Goal: Task Accomplishment & Management: Manage account settings

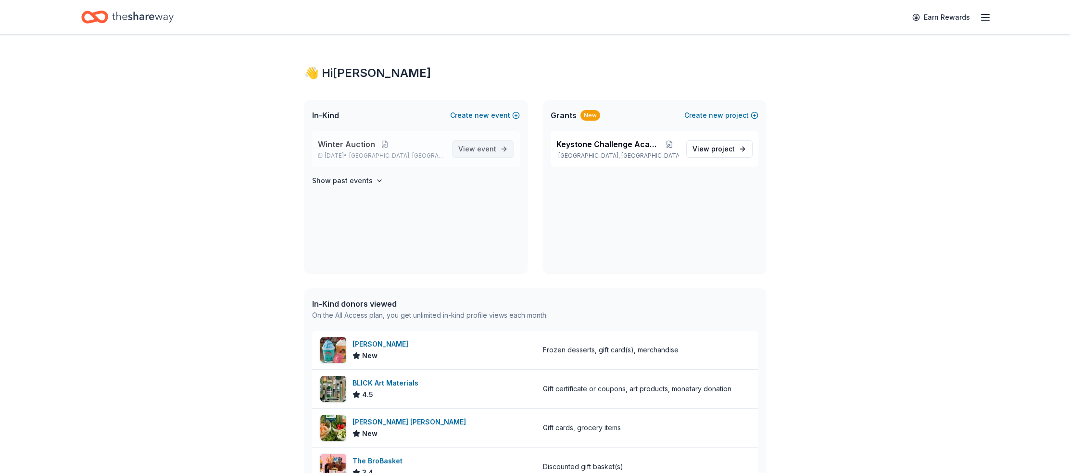
click at [481, 147] on span "event" at bounding box center [486, 149] width 19 height 8
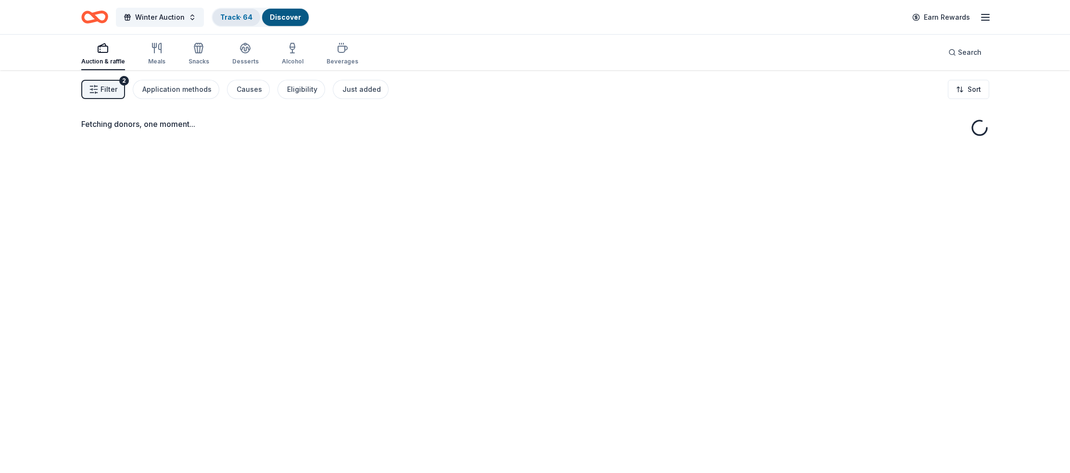
click at [225, 14] on link "Track · 64" at bounding box center [236, 17] width 32 height 8
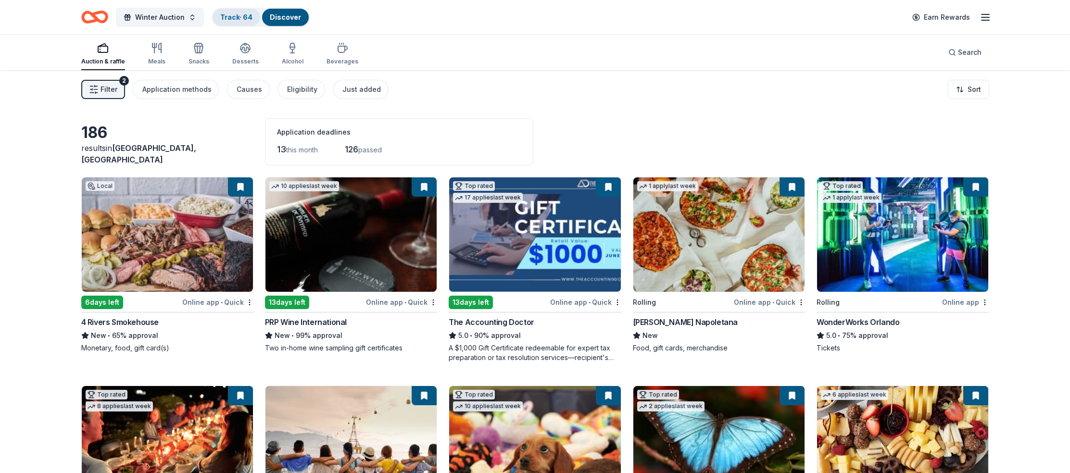
scroll to position [0, 0]
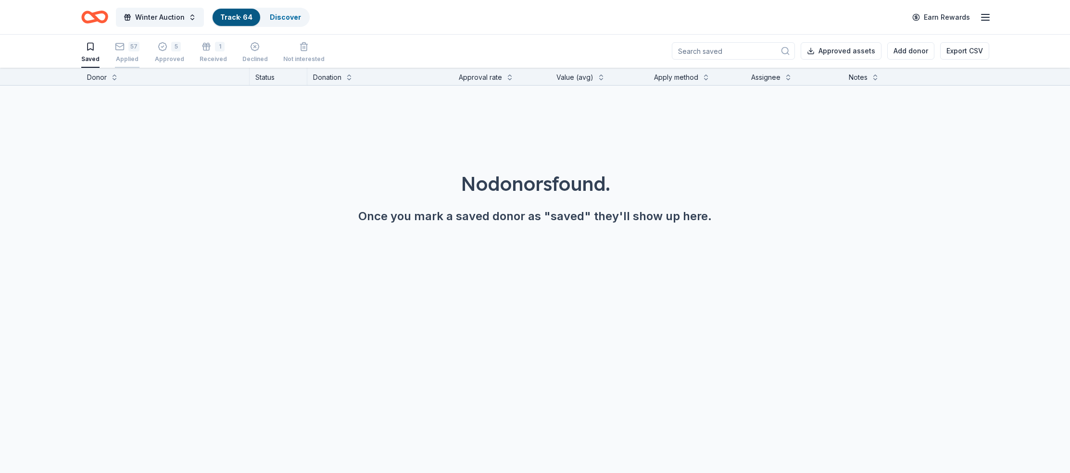
click at [121, 48] on icon "button" at bounding box center [120, 47] width 10 height 10
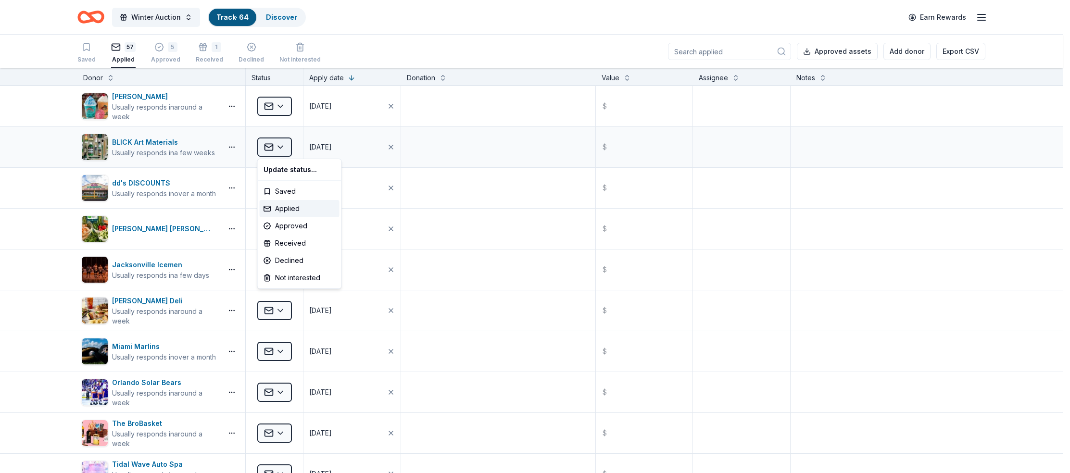
click at [281, 144] on html "Winter Auction Track · 64 Discover Earn Rewards Saved 57 Applied 5 Approved 1 R…" at bounding box center [535, 236] width 1070 height 473
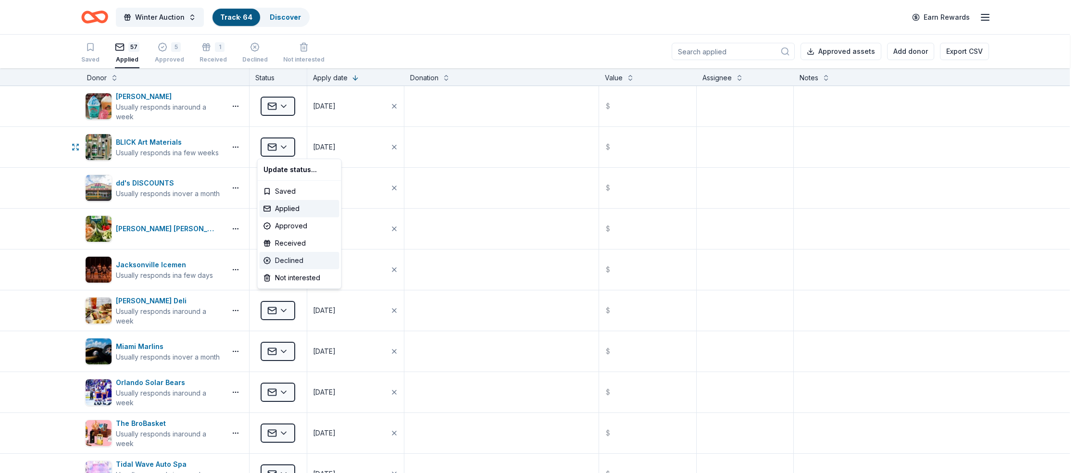
click at [299, 262] on div "Declined" at bounding box center [300, 260] width 80 height 17
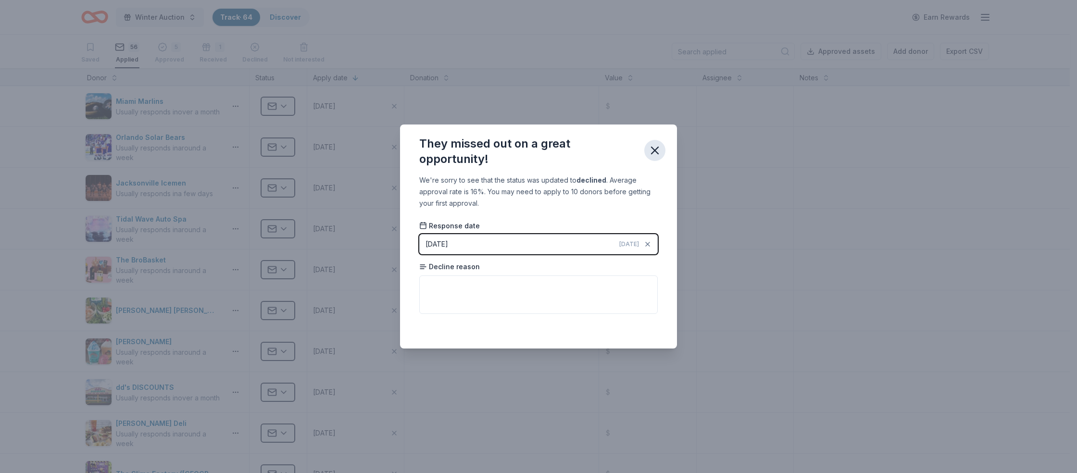
click at [653, 149] on icon "button" at bounding box center [654, 150] width 7 height 7
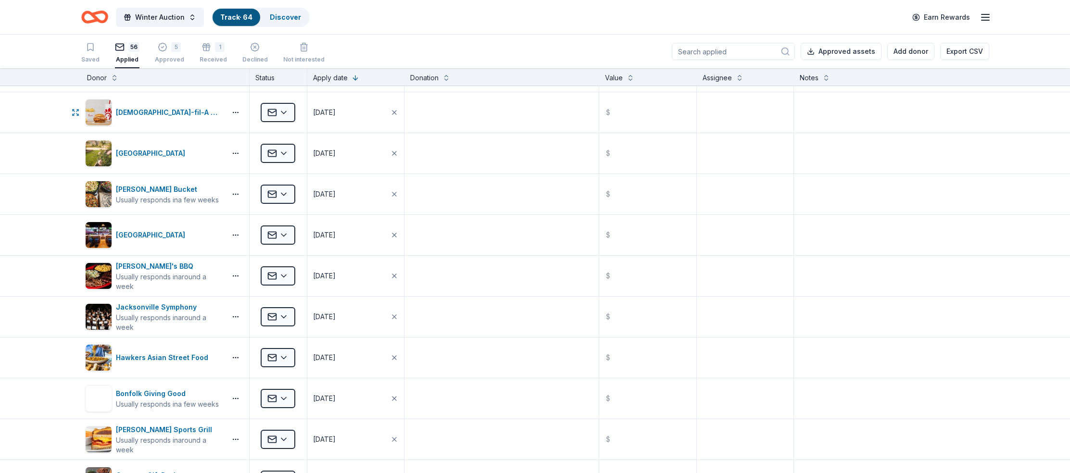
scroll to position [862, 0]
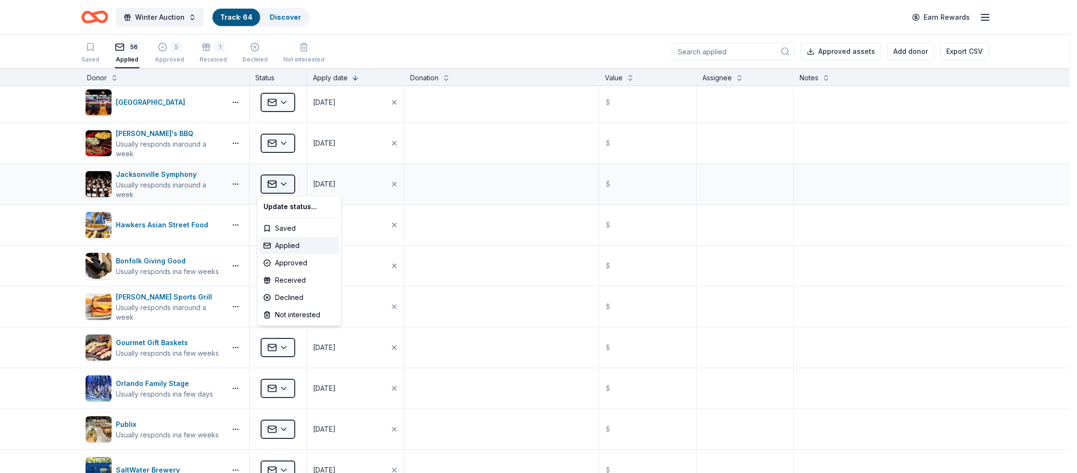
click at [283, 184] on html "Winter Auction Track · 64 Discover Earn Rewards Saved 56 Applied 5 Approved 1 R…" at bounding box center [538, 236] width 1077 height 473
click at [300, 279] on div "Received" at bounding box center [300, 280] width 80 height 17
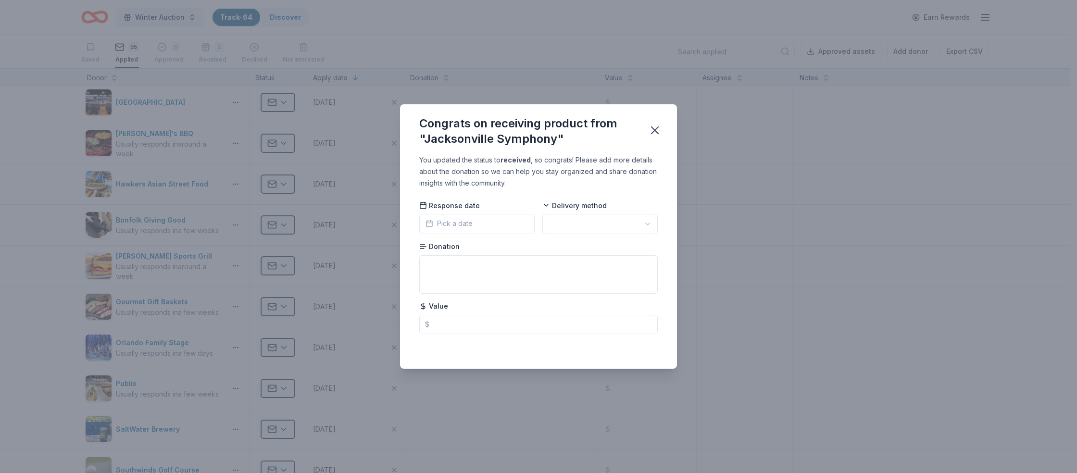
click at [562, 220] on html "Winter Auction Track · 64 Discover Earn Rewards Saved 55 Applied 5 Approved 2 R…" at bounding box center [538, 236] width 1077 height 473
click at [504, 264] on textarea at bounding box center [538, 274] width 238 height 38
click at [481, 319] on input "text" at bounding box center [538, 324] width 238 height 19
type input "200.00"
click at [440, 271] on textarea at bounding box center [538, 274] width 238 height 38
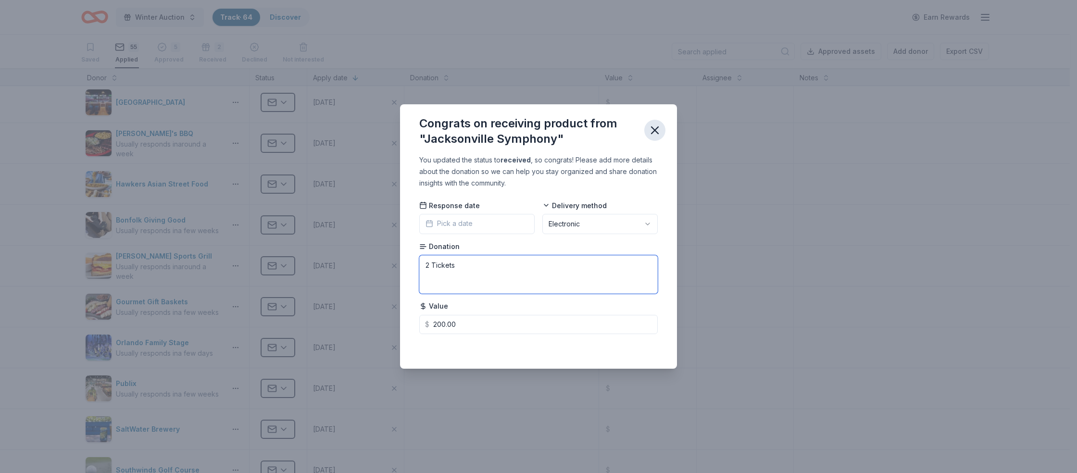
type textarea "2 Tickets"
click at [656, 132] on icon "button" at bounding box center [654, 130] width 7 height 7
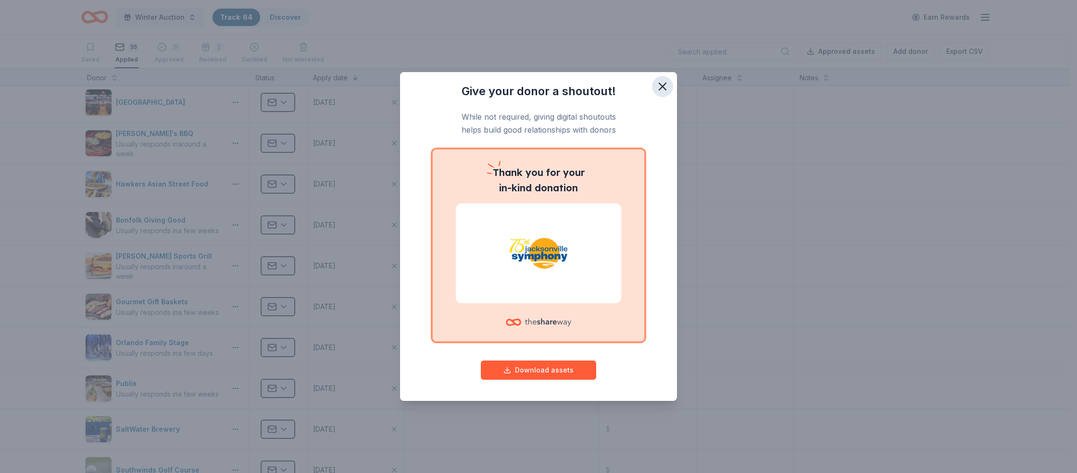
click at [663, 85] on icon "button" at bounding box center [662, 86] width 13 height 13
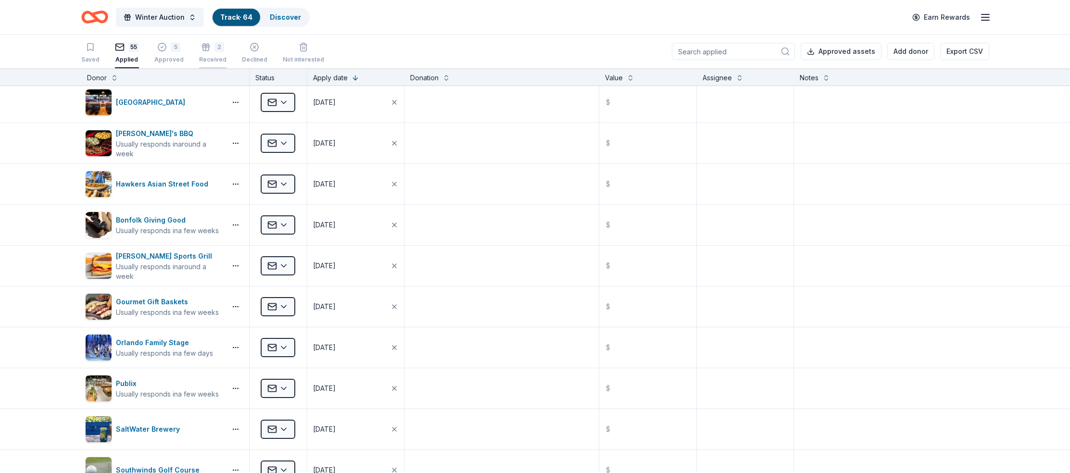
click at [209, 47] on div "2" at bounding box center [212, 42] width 27 height 10
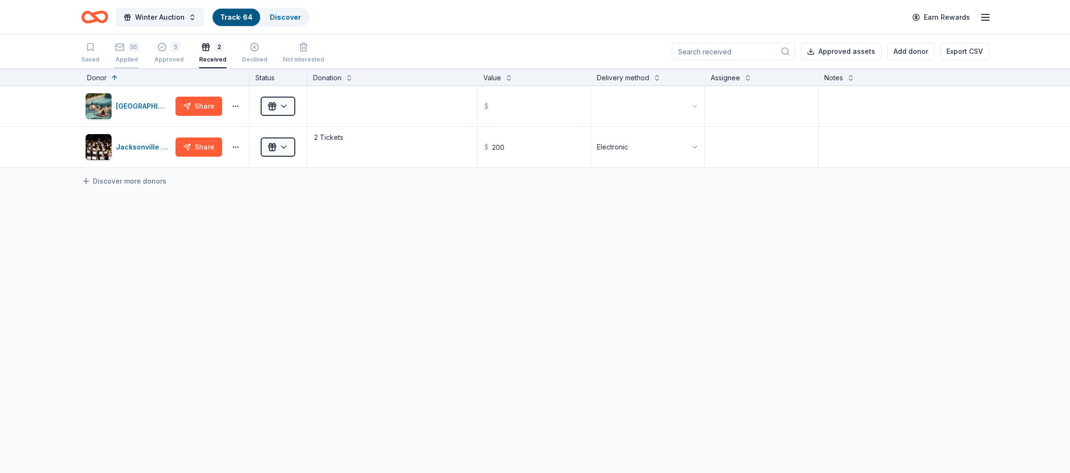
click at [119, 44] on icon "button" at bounding box center [120, 47] width 10 height 10
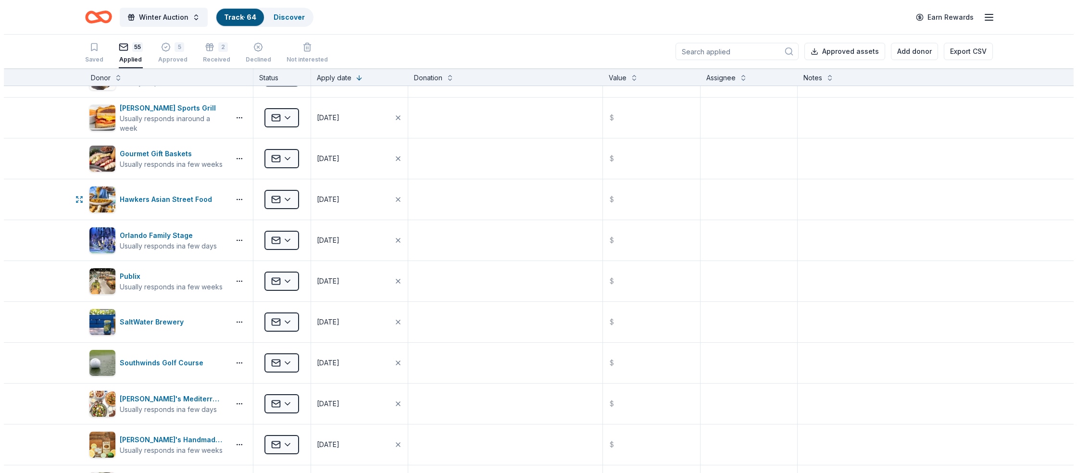
scroll to position [971, 0]
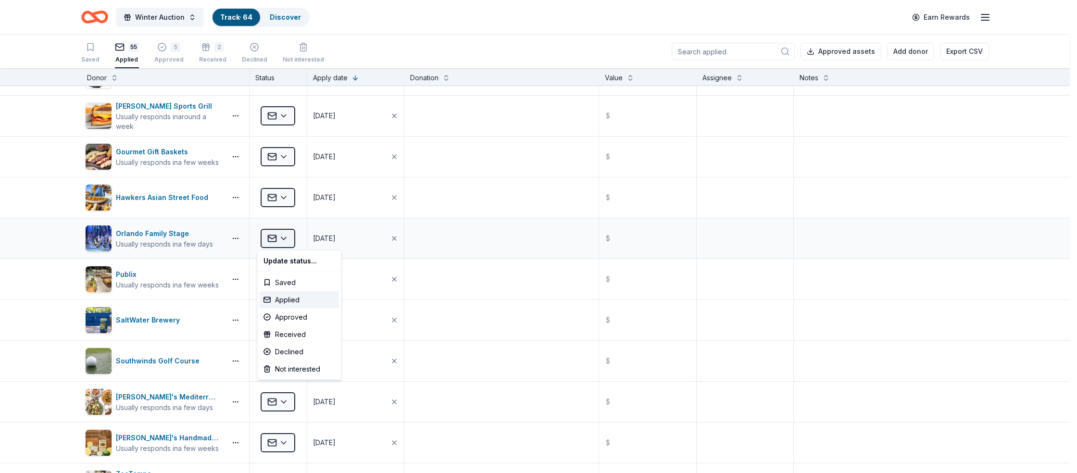
click at [277, 239] on html "Winter Auction Track · 64 Discover Earn Rewards Saved 55 Applied 5 Approved 2 R…" at bounding box center [538, 236] width 1077 height 473
click at [303, 335] on div "Received" at bounding box center [300, 334] width 80 height 17
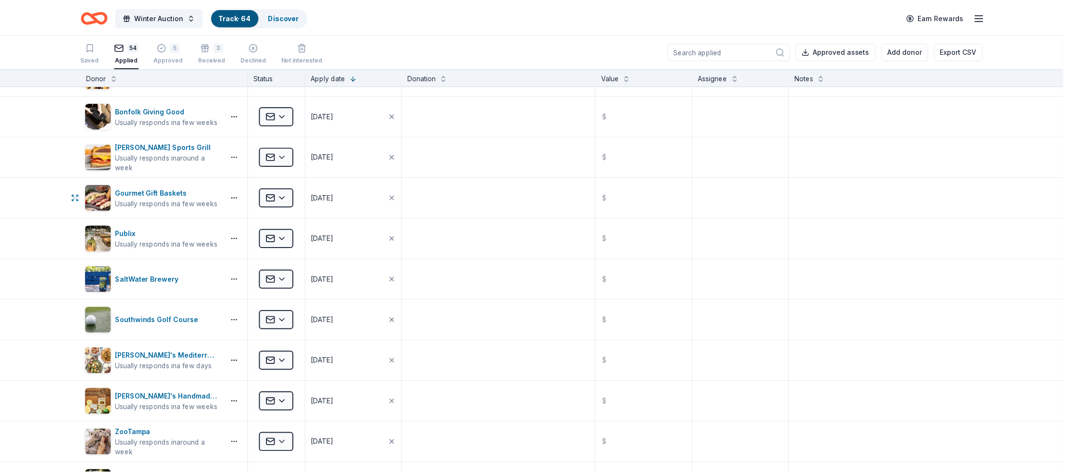
scroll to position [848, 0]
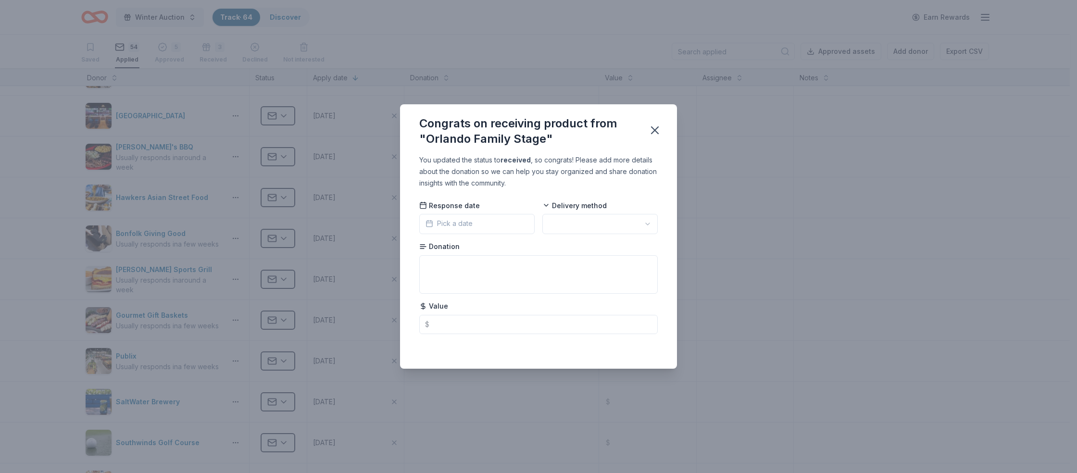
click at [580, 217] on html "Winter Auction Track · 64 Discover Earn Rewards Saved 54 Applied 5 Approved 3 R…" at bounding box center [538, 236] width 1077 height 473
click at [445, 261] on textarea at bounding box center [538, 274] width 238 height 38
type textarea "4 Tickets"
click at [468, 329] on input "text" at bounding box center [538, 324] width 238 height 19
type input "200.00"
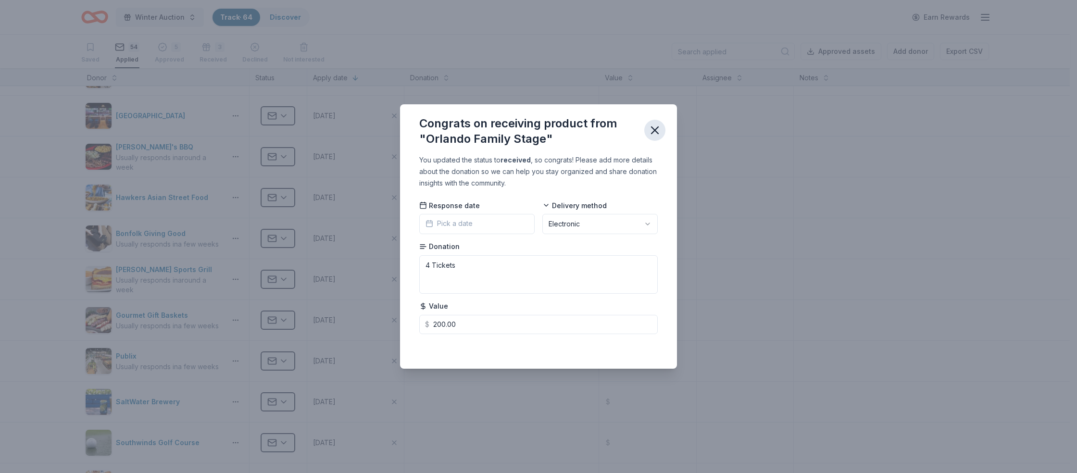
click at [654, 129] on icon "button" at bounding box center [654, 130] width 7 height 7
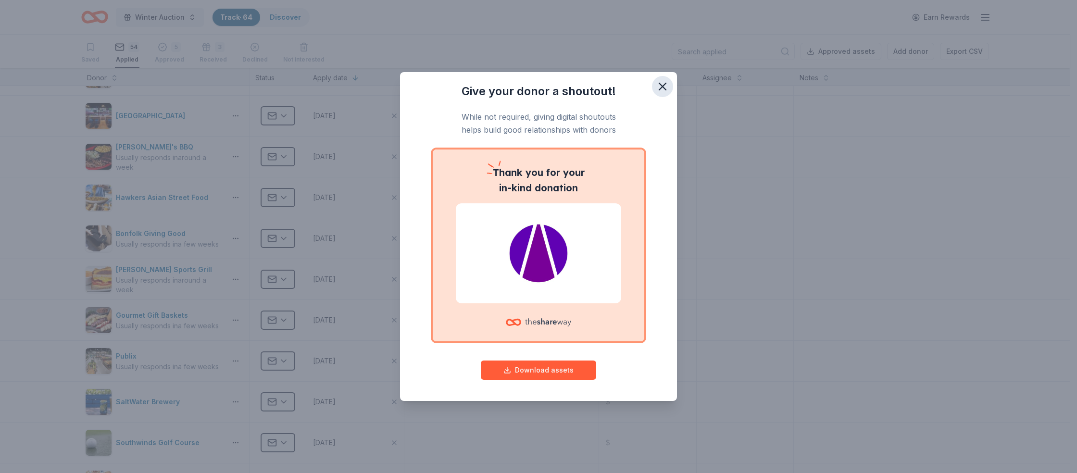
click at [660, 85] on icon "button" at bounding box center [662, 86] width 13 height 13
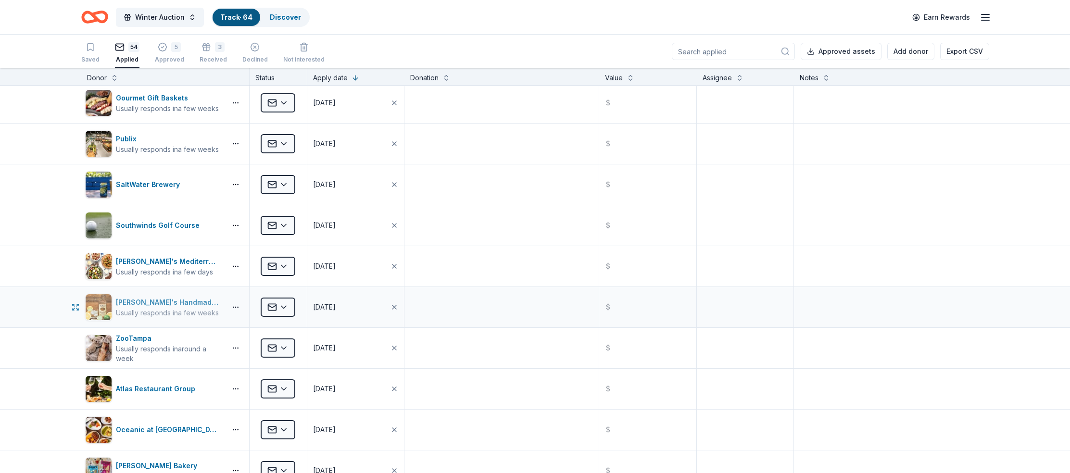
scroll to position [1212, 0]
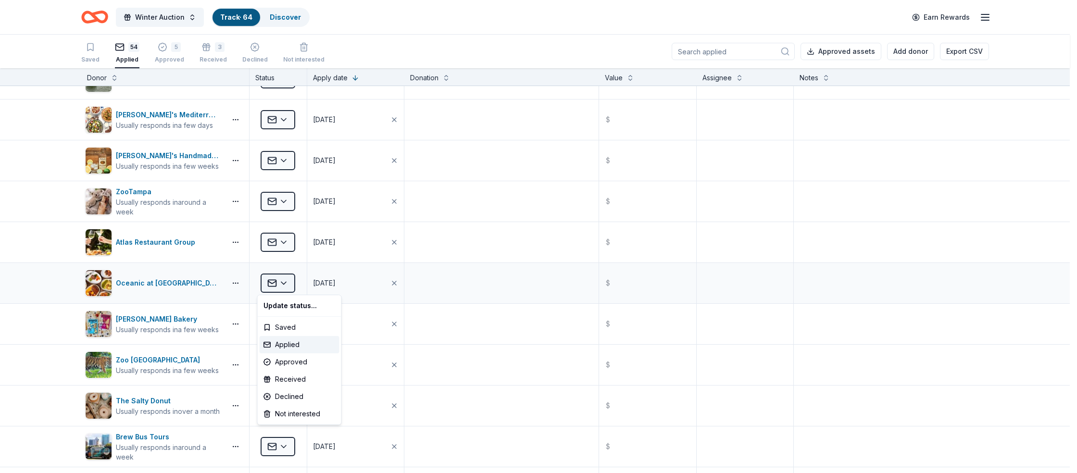
click at [277, 282] on html "Winter Auction Track · 64 Discover Earn Rewards Saved 54 Applied 5 Approved 3 R…" at bounding box center [538, 236] width 1077 height 473
click at [283, 396] on div "Declined" at bounding box center [300, 396] width 80 height 17
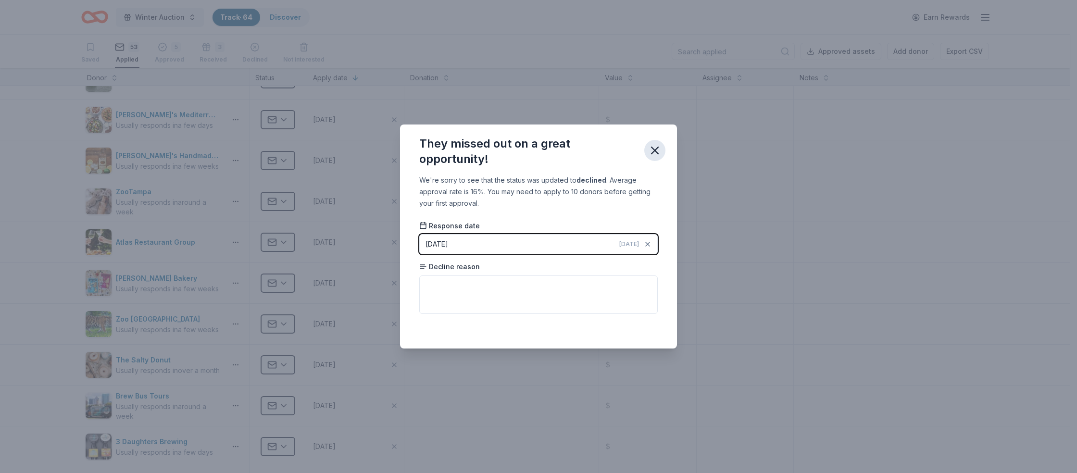
click at [652, 153] on icon "button" at bounding box center [654, 150] width 7 height 7
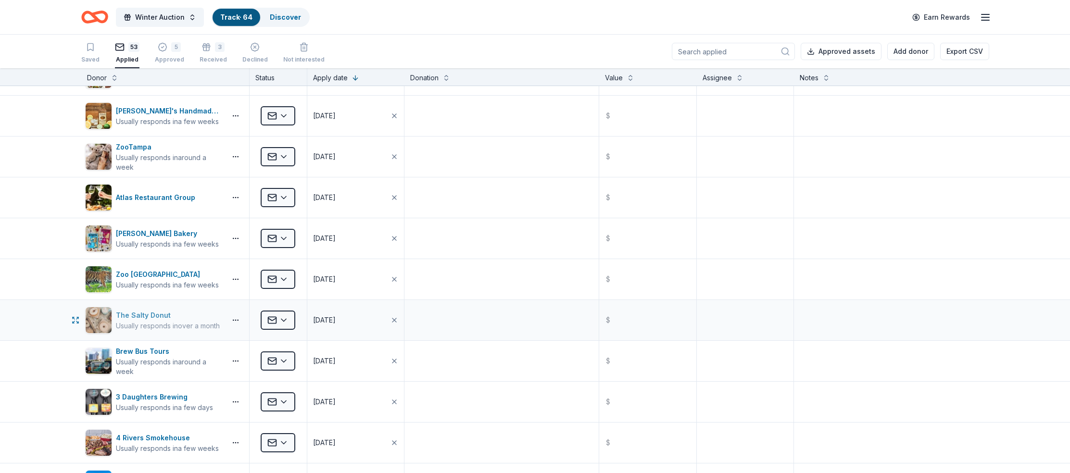
scroll to position [1267, 0]
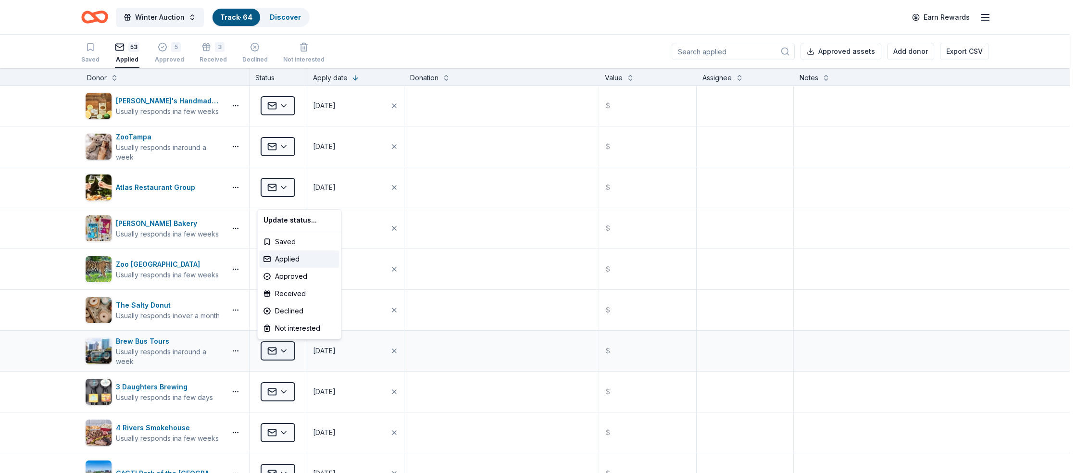
click at [269, 347] on html "Winter Auction Track · 64 Discover Earn Rewards Saved 53 Applied 5 Approved 3 R…" at bounding box center [538, 236] width 1077 height 473
click at [297, 292] on div "Received" at bounding box center [300, 293] width 80 height 17
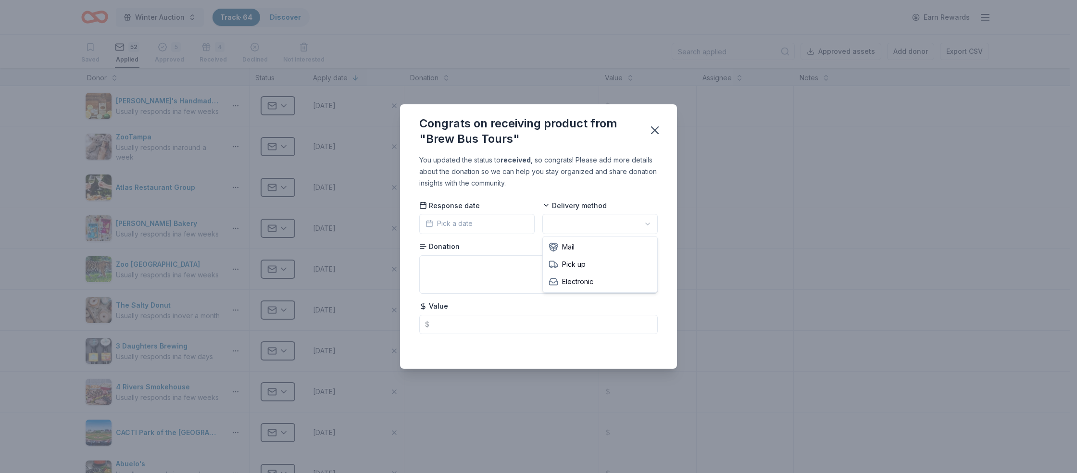
click at [566, 223] on html "Winter Auction Track · 64 Discover Earn Rewards Saved 52 Applied 5 Approved 4 R…" at bounding box center [538, 236] width 1077 height 473
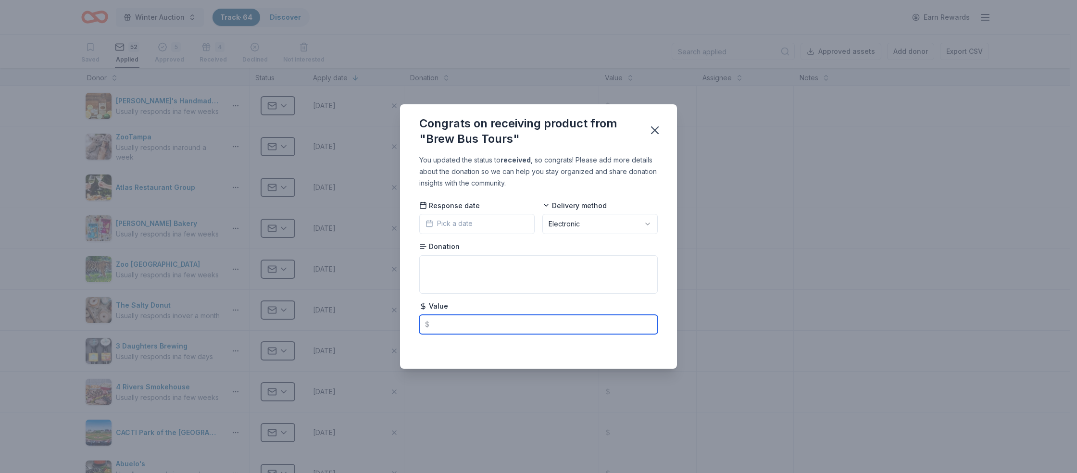
click at [461, 316] on input "text" at bounding box center [538, 324] width 238 height 19
type input "80.00"
click at [432, 269] on textarea at bounding box center [538, 274] width 238 height 38
type textarea "4 passes"
click at [656, 132] on icon "button" at bounding box center [654, 130] width 7 height 7
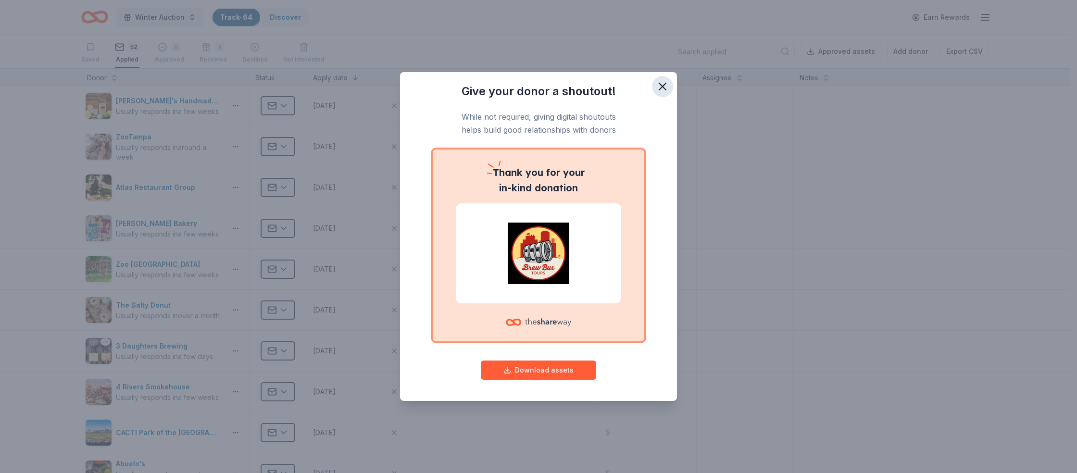
click at [663, 88] on icon "button" at bounding box center [662, 86] width 7 height 7
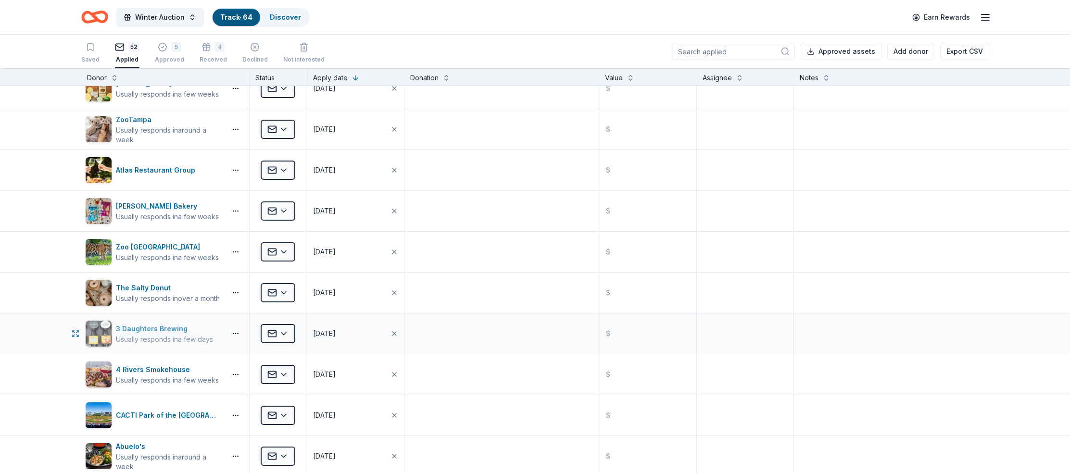
scroll to position [1285, 0]
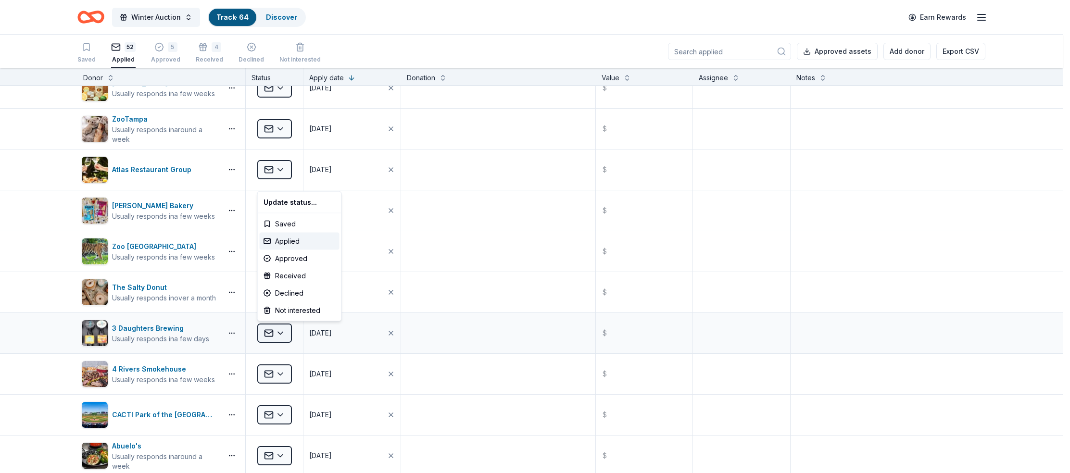
click at [267, 330] on html "Winter Auction Track · 64 Discover Earn Rewards Saved 52 Applied 5 Approved 4 R…" at bounding box center [535, 236] width 1070 height 473
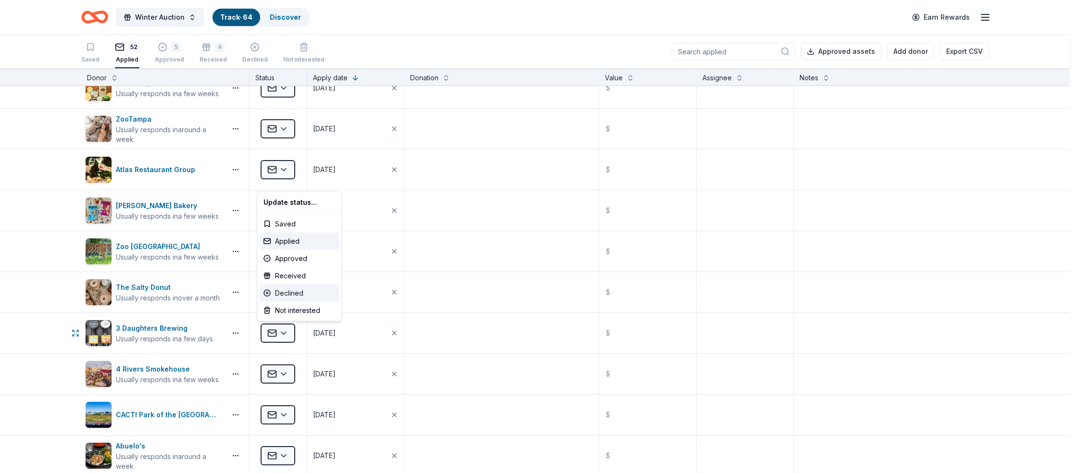
click at [291, 288] on div "Declined" at bounding box center [300, 293] width 80 height 17
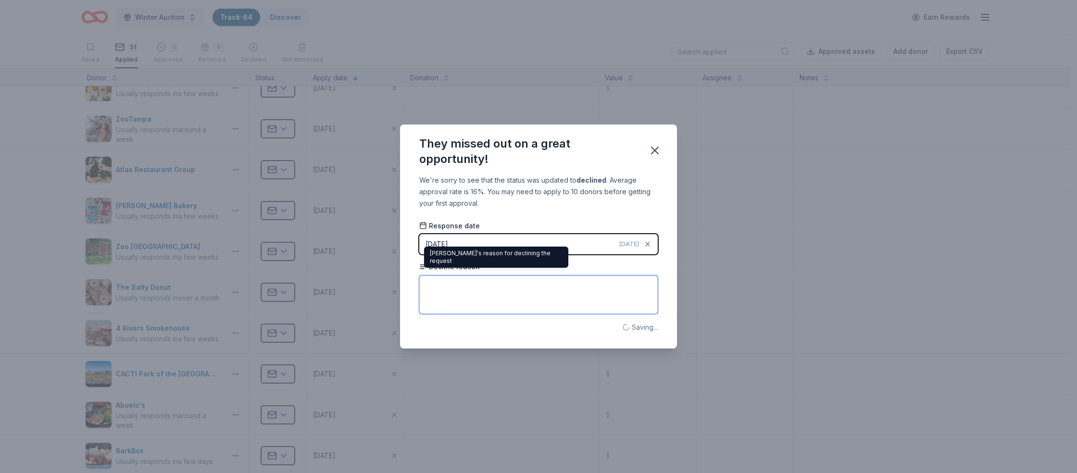
click at [448, 278] on textarea at bounding box center [538, 294] width 238 height 38
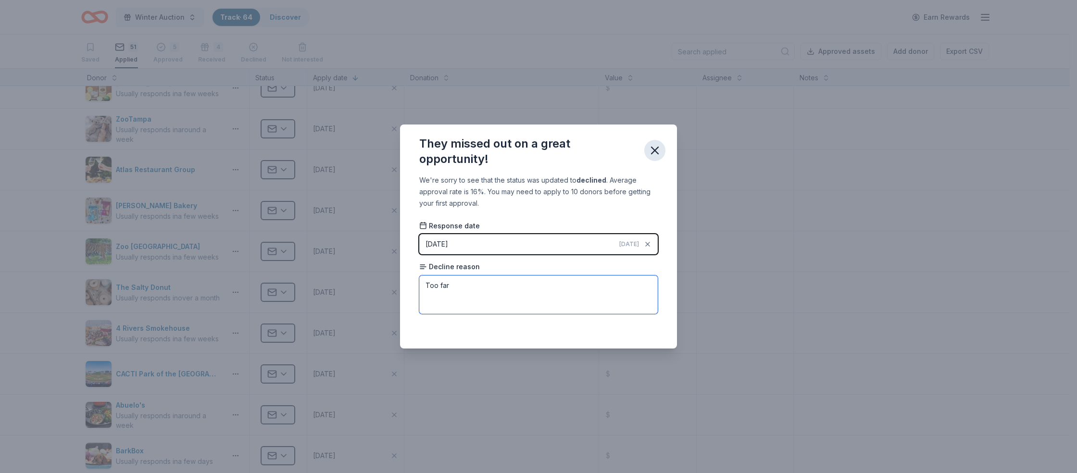
type textarea "Too far"
click at [656, 150] on icon "button" at bounding box center [654, 150] width 13 height 13
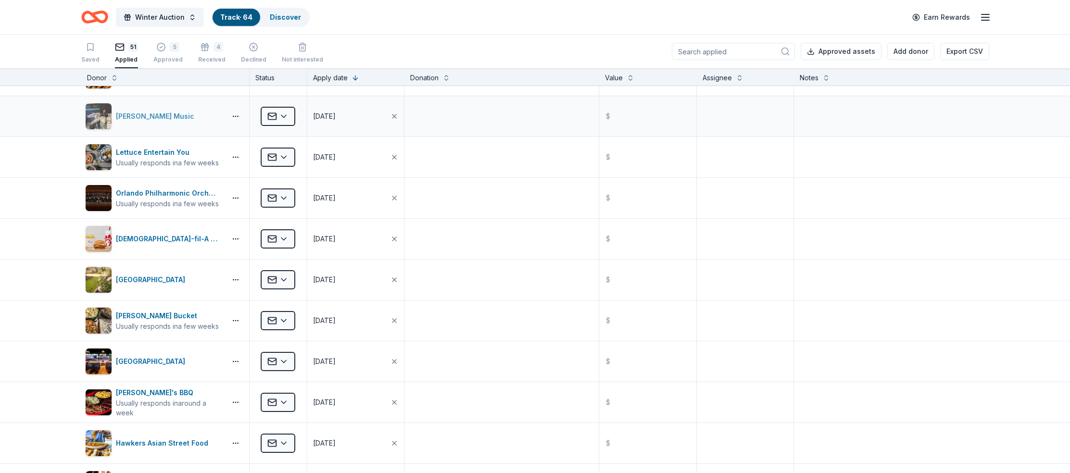
scroll to position [542, 0]
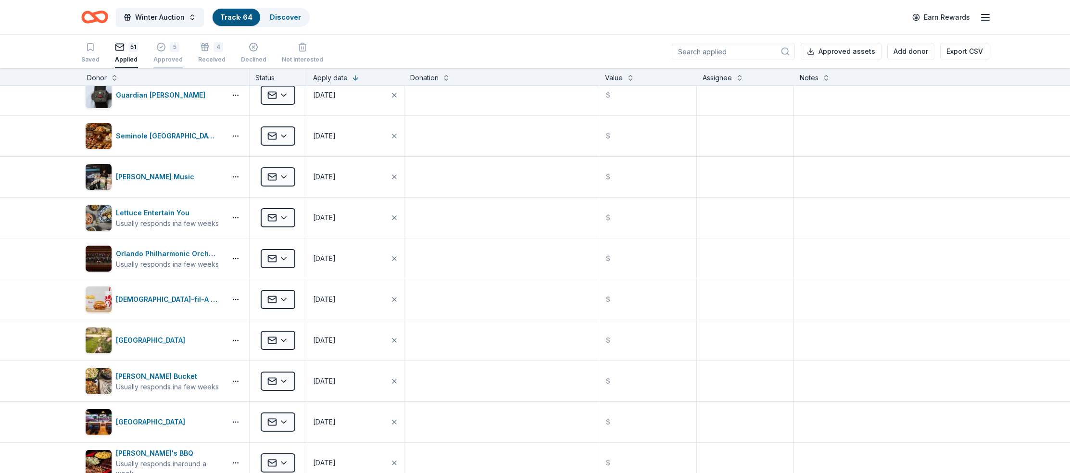
click at [168, 53] on div "5 Approved" at bounding box center [167, 52] width 29 height 21
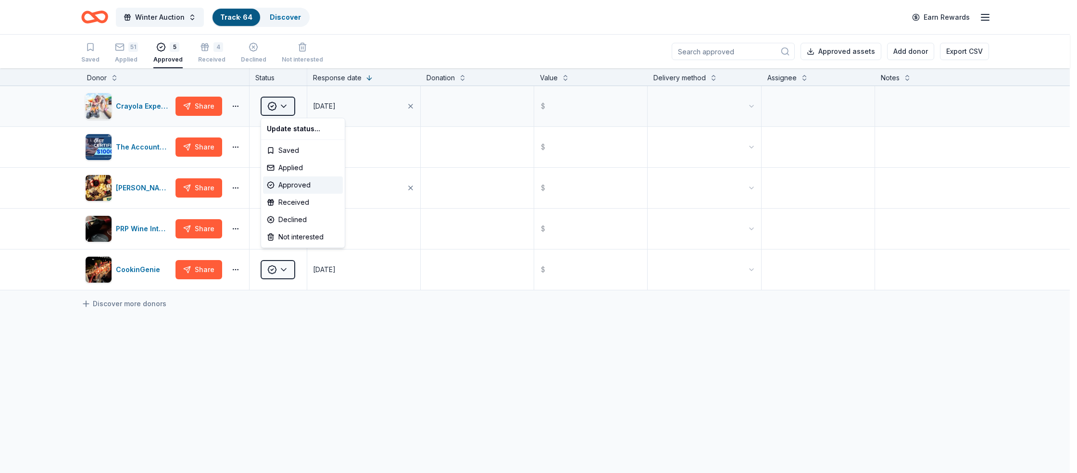
click at [280, 104] on html "Winter Auction Track · 64 Discover Earn Rewards Saved 51 Applied 5 Approved 4 R…" at bounding box center [538, 236] width 1077 height 473
click at [304, 202] on div "Received" at bounding box center [303, 202] width 80 height 17
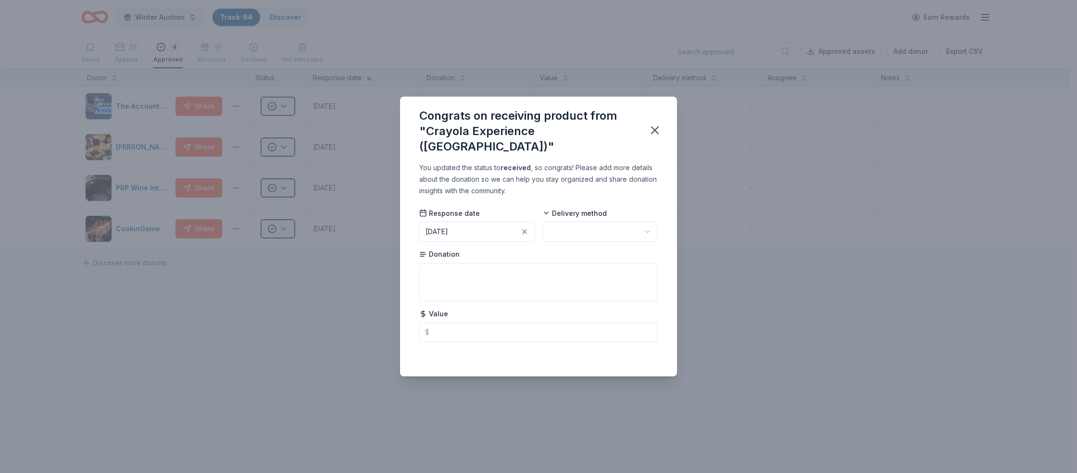
click at [557, 224] on html "Winter Auction Track · 64 Discover Earn Rewards Saved 51 Applied 4 Approved 5 R…" at bounding box center [538, 236] width 1077 height 473
click at [477, 272] on textarea at bounding box center [538, 282] width 238 height 38
type textarea "2 tickets"
click at [470, 323] on input "text" at bounding box center [538, 332] width 238 height 19
type input "62.00"
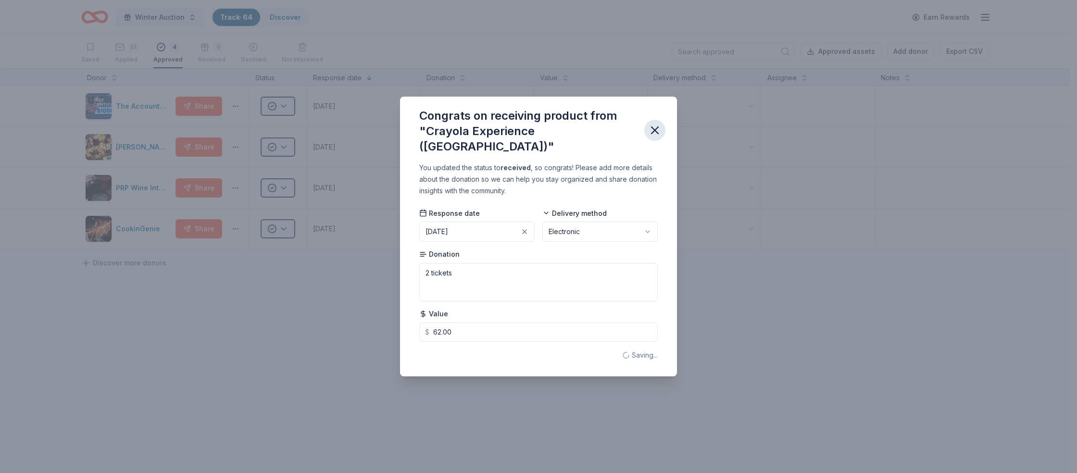
click at [654, 126] on icon "button" at bounding box center [654, 130] width 13 height 13
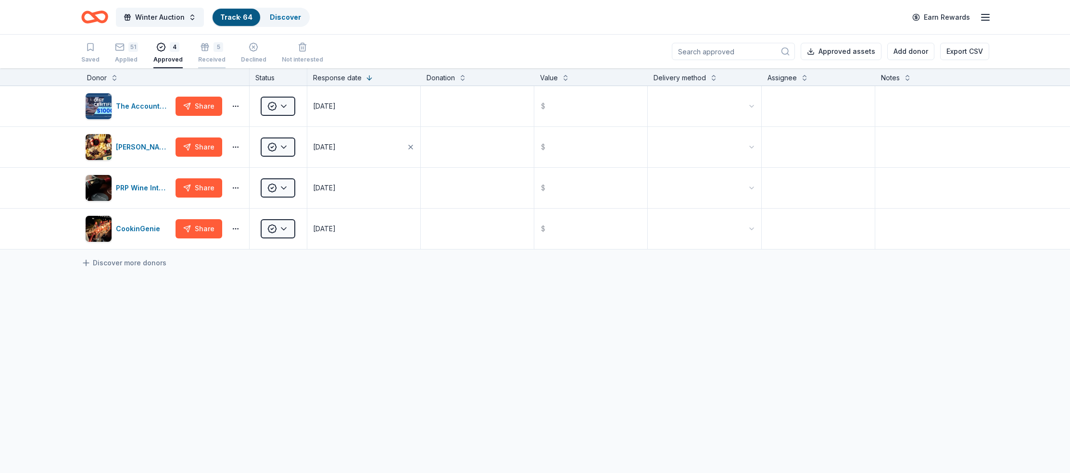
click at [204, 47] on icon "button" at bounding box center [205, 42] width 10 height 10
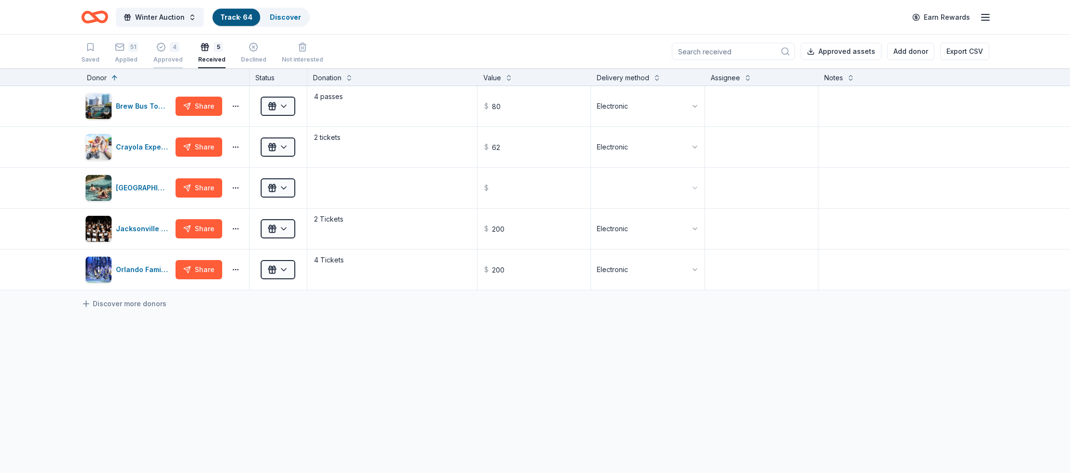
click at [161, 50] on icon "button" at bounding box center [161, 47] width 8 height 8
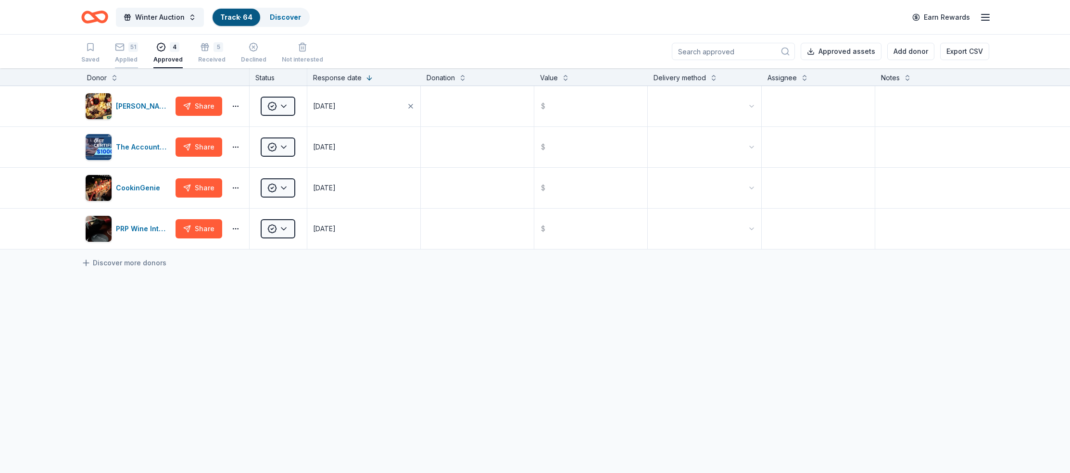
click at [123, 58] on div "Applied" at bounding box center [126, 60] width 23 height 8
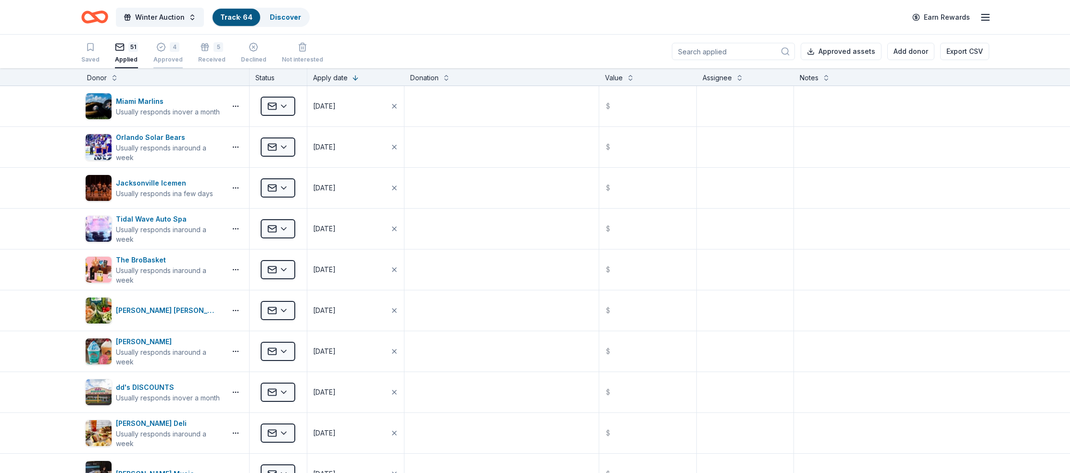
click at [170, 50] on div "4" at bounding box center [175, 47] width 10 height 10
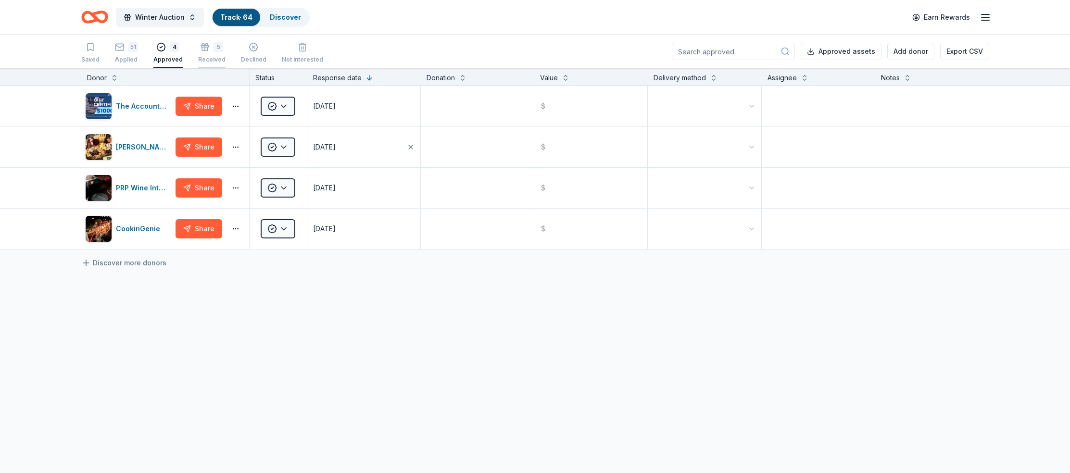
click at [202, 45] on icon "button" at bounding box center [205, 42] width 10 height 10
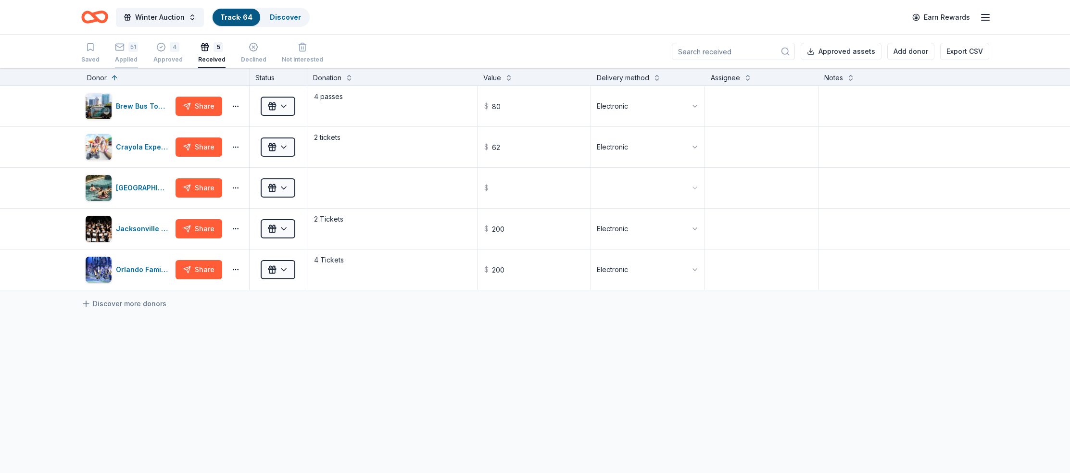
click at [128, 50] on div "51" at bounding box center [133, 47] width 10 height 10
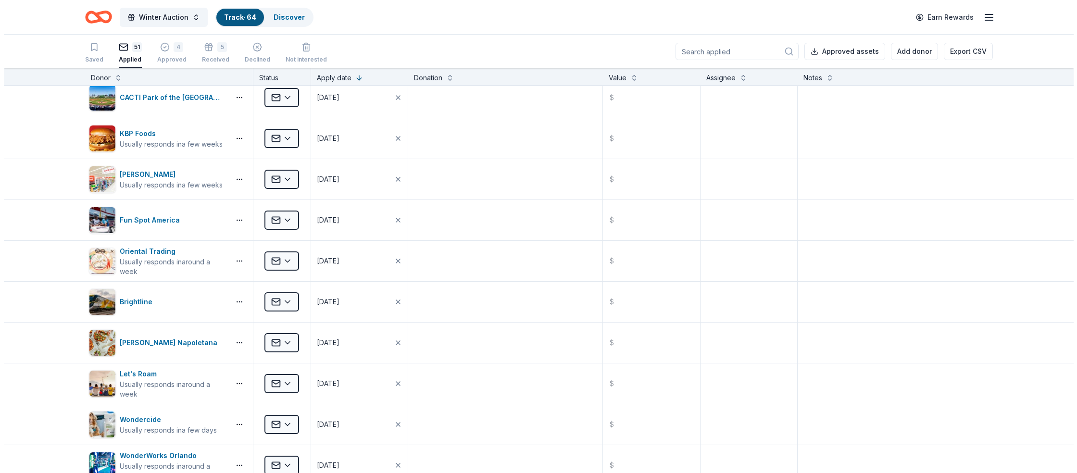
scroll to position [1810, 0]
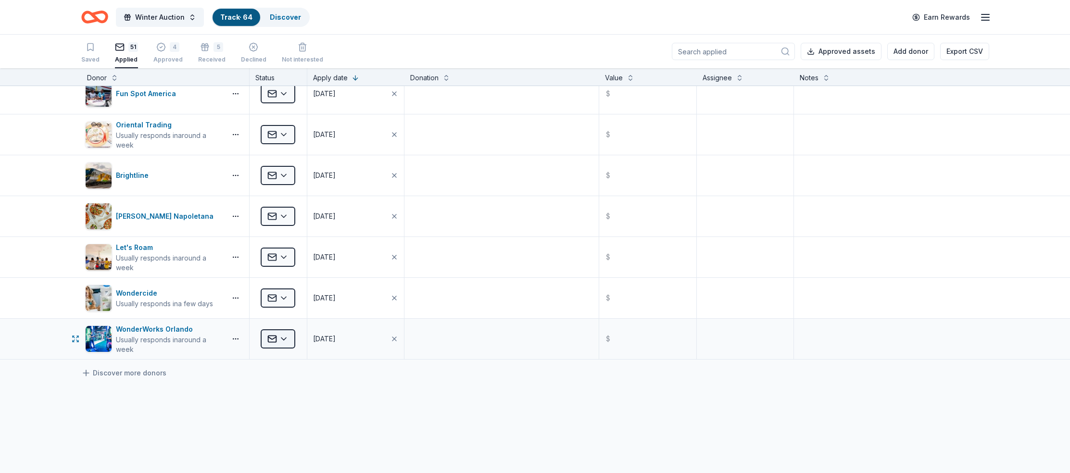
click at [271, 337] on html "Winter Auction Track · 64 Discover Earn Rewards Saved 51 Applied 4 Approved 5 R…" at bounding box center [535, 236] width 1070 height 473
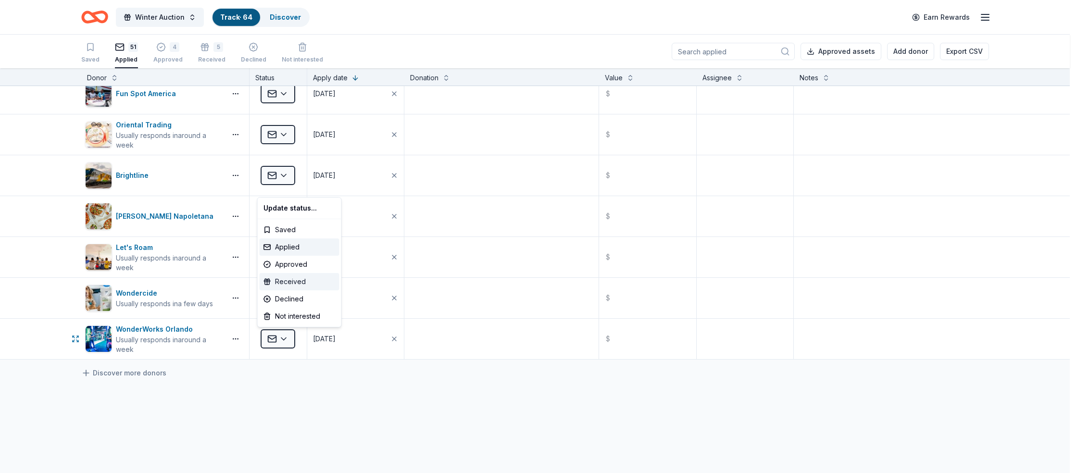
click at [284, 281] on div "Received" at bounding box center [300, 281] width 80 height 17
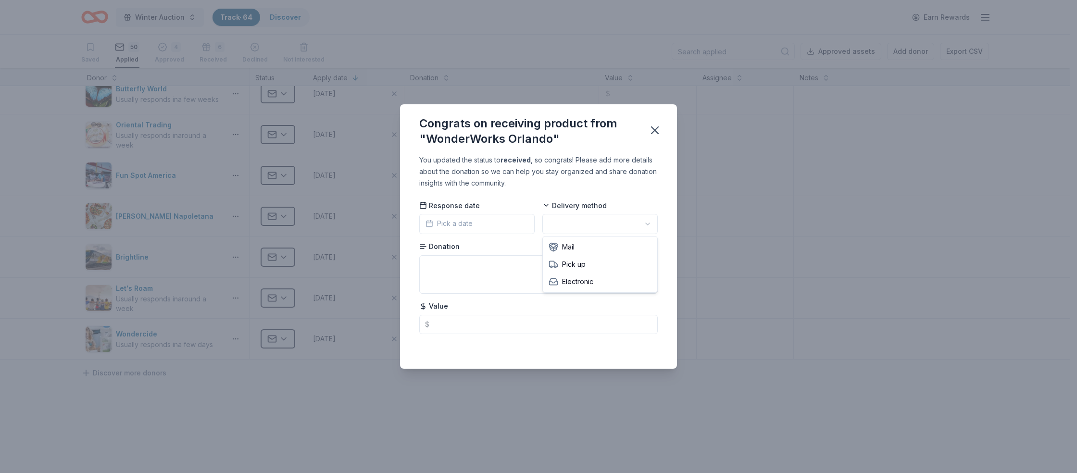
click at [569, 225] on html "Winter Auction Track · 64 Discover Earn Rewards Saved 50 Applied 4 Approved 6 R…" at bounding box center [538, 236] width 1077 height 473
click at [464, 263] on textarea at bounding box center [538, 274] width 238 height 38
type textarea "2 tickets"
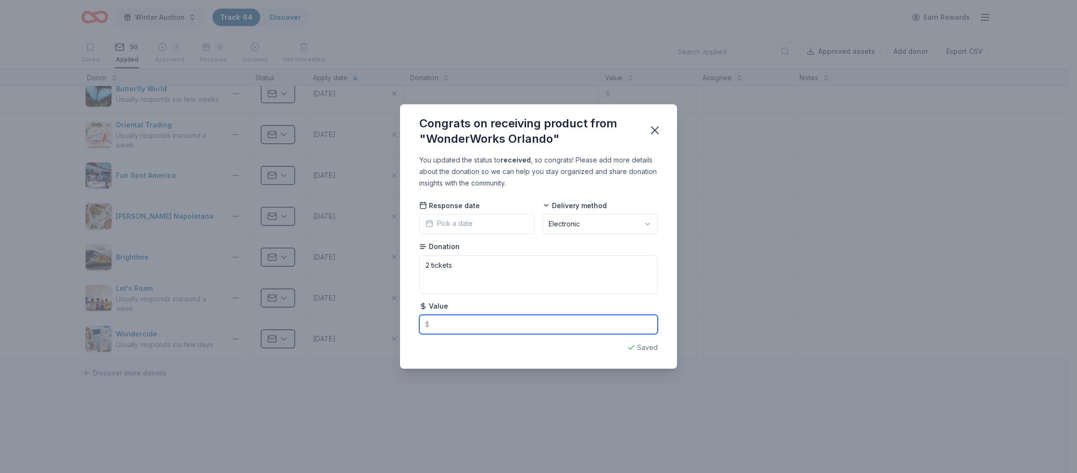
click at [470, 320] on input "text" at bounding box center [538, 324] width 238 height 19
type input "74.00"
click at [655, 129] on icon "button" at bounding box center [654, 130] width 13 height 13
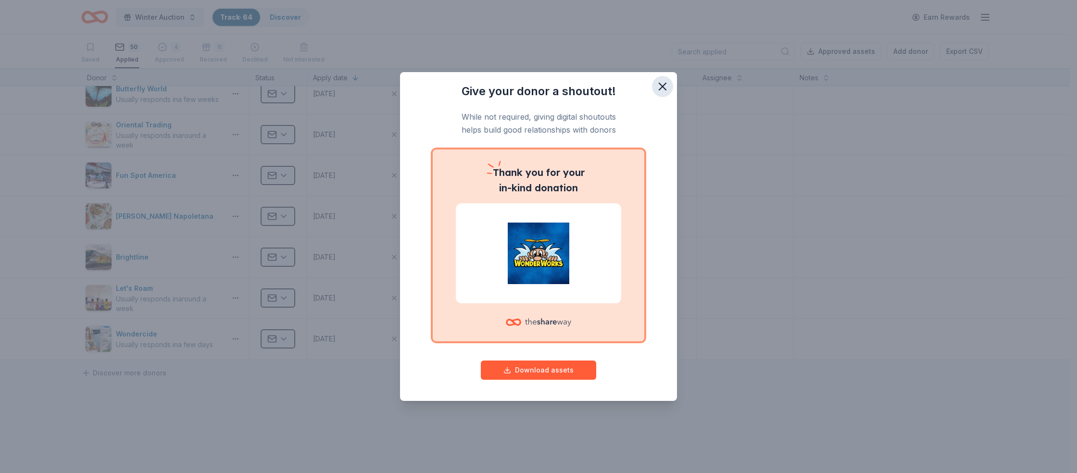
click at [664, 84] on icon "button" at bounding box center [662, 86] width 7 height 7
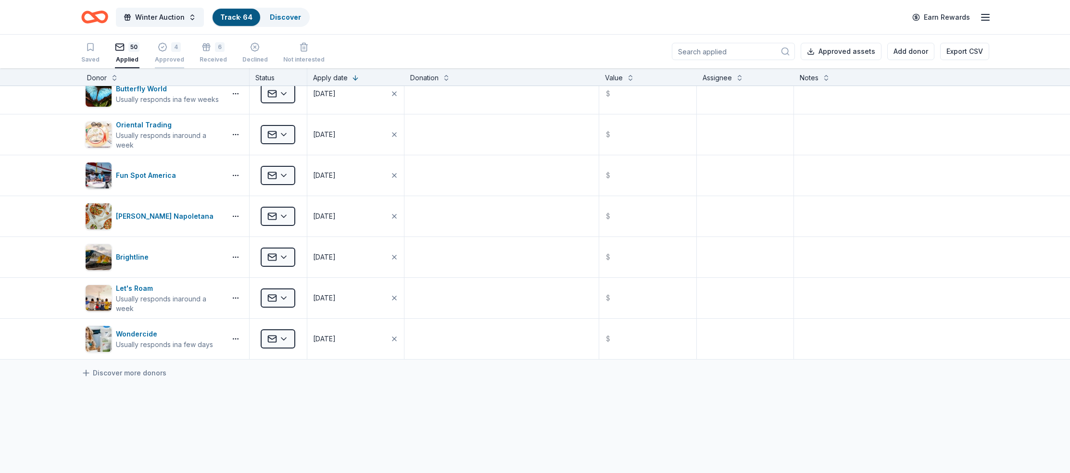
click at [168, 48] on div "4" at bounding box center [169, 47] width 29 height 10
